Goal: Task Accomplishment & Management: Manage account settings

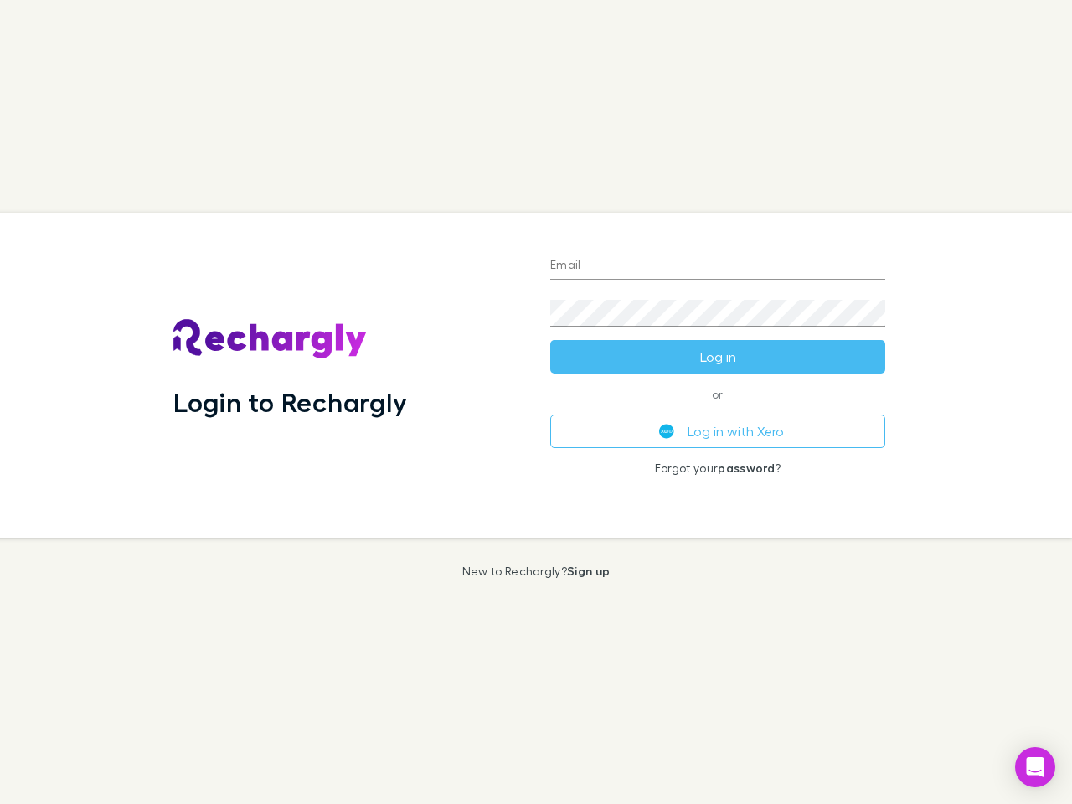
click at [536, 402] on div "Login to Rechargly" at bounding box center [348, 375] width 377 height 325
click at [718, 266] on input "Email" at bounding box center [717, 266] width 335 height 27
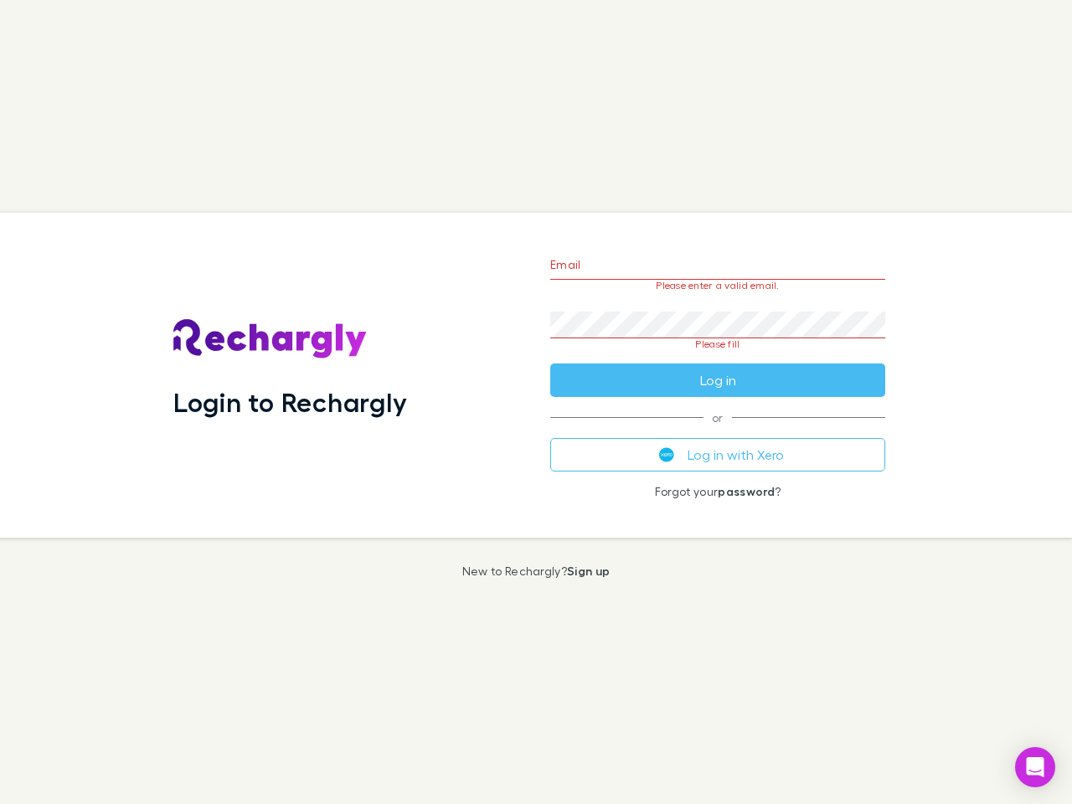
click at [718, 357] on form "Email Please enter a valid email. Password Please fill Log in" at bounding box center [717, 317] width 335 height 157
click at [718, 431] on div "Email Please enter a valid email. Password Please fill Log in or Log in with Xe…" at bounding box center [718, 375] width 362 height 325
click at [1035, 767] on icon "Open Intercom Messenger" at bounding box center [1036, 767] width 18 height 20
